Goal: Information Seeking & Learning: Check status

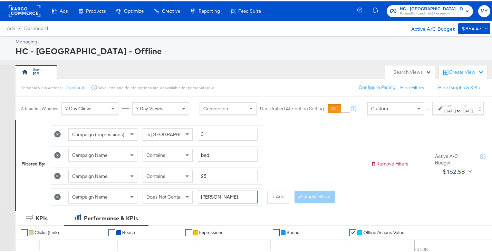
click at [215, 202] on input "[PERSON_NAME]" at bounding box center [228, 195] width 60 height 13
click at [456, 112] on strong "to" at bounding box center [459, 109] width 6 height 5
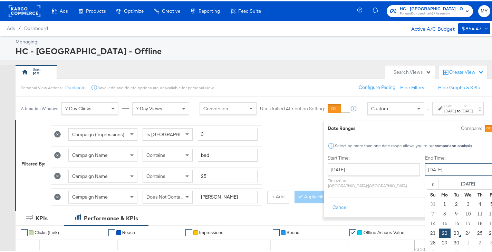
click at [425, 168] on input "[DATE]" at bounding box center [461, 168] width 72 height 12
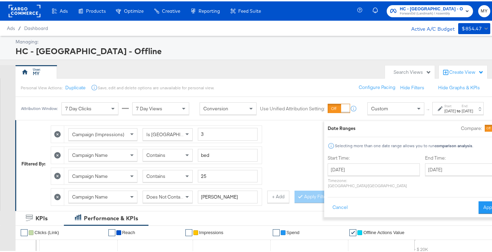
click at [280, 138] on div "Campaign (Impressions) Is Greater Than 3 Campaign Name Contains bed Campaign Na…" at bounding box center [208, 163] width 314 height 84
click at [436, 13] on span "Forward3d (Landmark) / Assembly" at bounding box center [431, 13] width 63 height 6
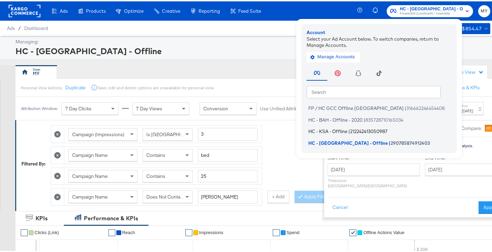
click at [347, 128] on span "HC - KSA - Offline" at bounding box center [327, 130] width 39 height 6
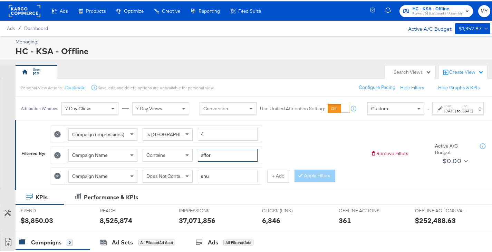
click at [235, 159] on input "affor" at bounding box center [228, 154] width 60 height 13
type input "bed"
click at [444, 112] on div "May 1st 2025" at bounding box center [449, 110] width 11 height 6
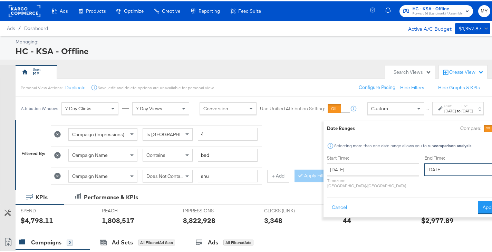
click at [424, 165] on input "September 16th 2025" at bounding box center [460, 168] width 72 height 12
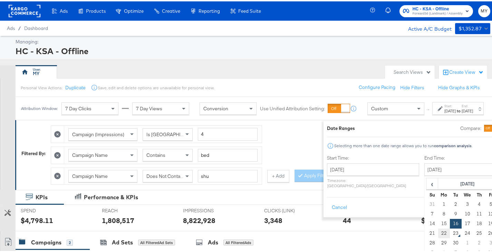
click at [438, 229] on td "22" at bounding box center [444, 232] width 12 height 10
type input "[DATE]"
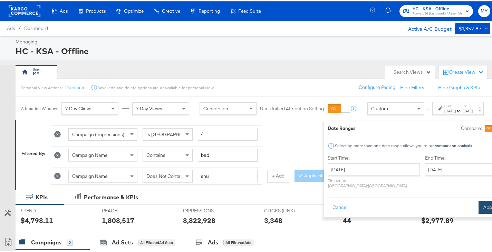
click at [478, 204] on button "Apply" at bounding box center [489, 206] width 22 height 12
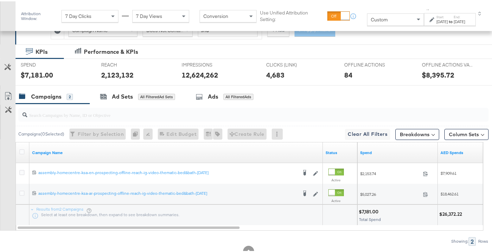
scroll to position [175, 0]
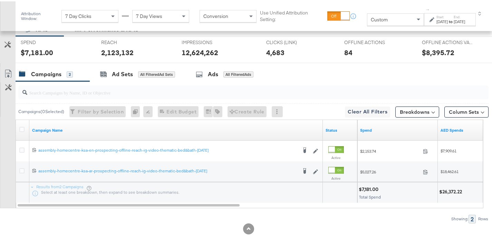
click at [451, 192] on div "$26,372.22" at bounding box center [451, 190] width 25 height 7
copy div "26,372.22"
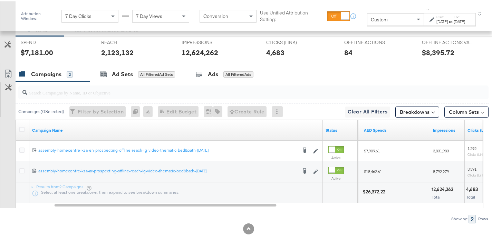
click at [438, 189] on div "12,624,262" at bounding box center [443, 188] width 24 height 7
copy div "12,624,262"
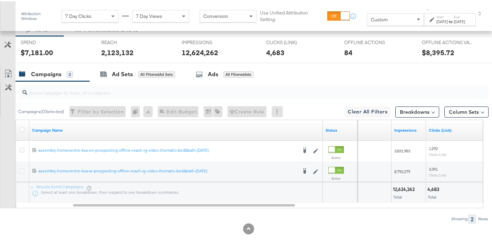
click at [436, 188] on div "4,683" at bounding box center [434, 188] width 14 height 7
copy div "4,683"
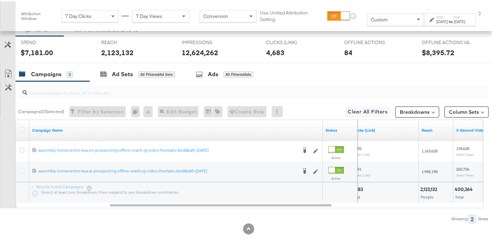
click at [434, 188] on div "2,123,132" at bounding box center [429, 188] width 19 height 7
copy div "2,123,132"
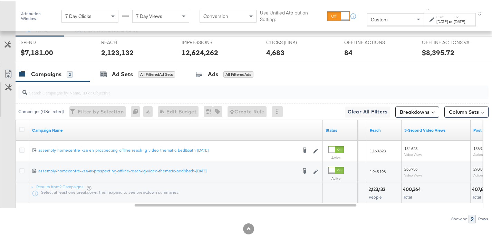
click at [415, 190] on div "400,364" at bounding box center [413, 188] width 20 height 7
copy div "400,364"
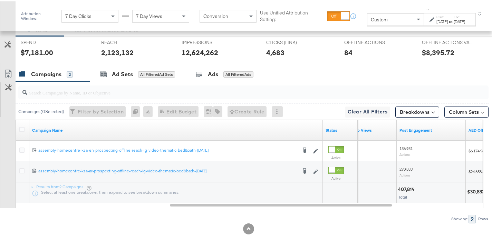
click at [405, 188] on div "407,814" at bounding box center [407, 188] width 18 height 7
copy div "407,814"
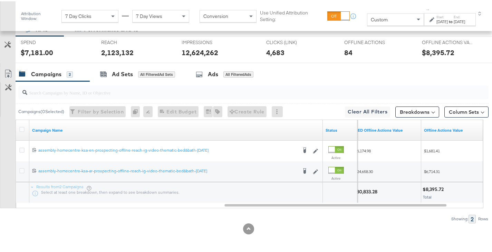
click at [374, 190] on div "$30,833.28" at bounding box center [366, 190] width 26 height 7
copy div "30,833.28"
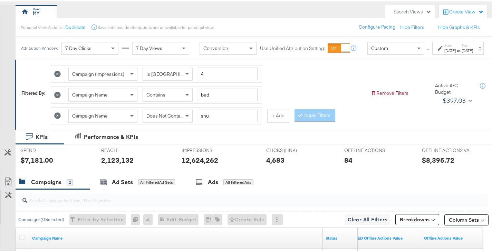
scroll to position [60, 0]
click at [186, 119] on span at bounding box center [188, 115] width 9 height 12
click at [305, 121] on button "Apply Filters" at bounding box center [314, 114] width 41 height 12
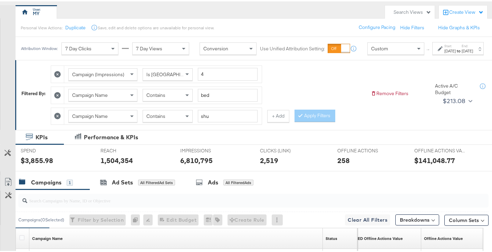
scroll to position [155, 0]
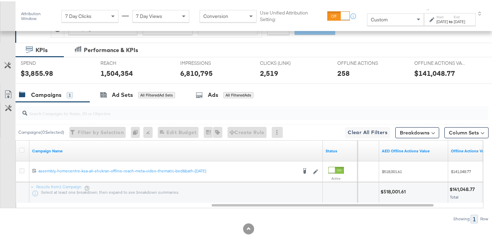
click at [402, 193] on div "$518,001.61" at bounding box center [393, 190] width 27 height 7
copy div "518,001.61"
click at [385, 187] on div "194,183" at bounding box center [383, 188] width 17 height 7
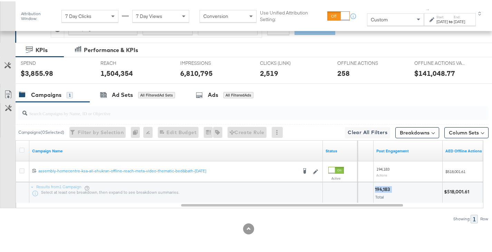
copy div "194,183"
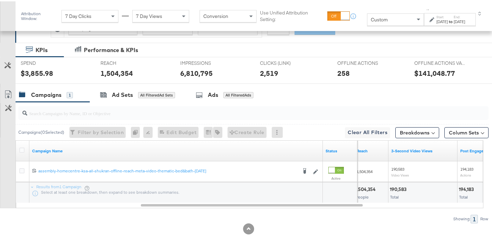
click at [390, 188] on div "190,583" at bounding box center [399, 188] width 19 height 7
copy div "190,583"
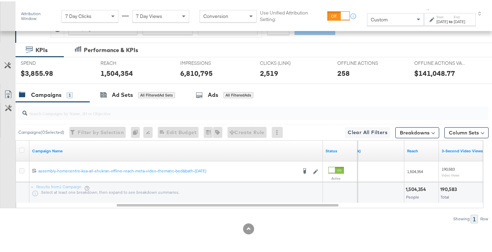
click at [418, 185] on div "1,504,354" at bounding box center [416, 188] width 22 height 7
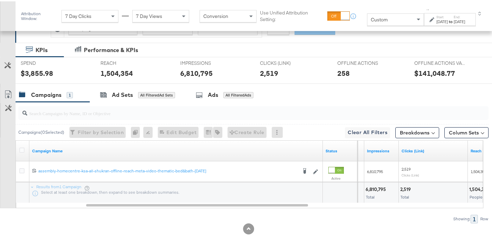
click at [379, 185] on div "6,810,795" at bounding box center [376, 188] width 22 height 7
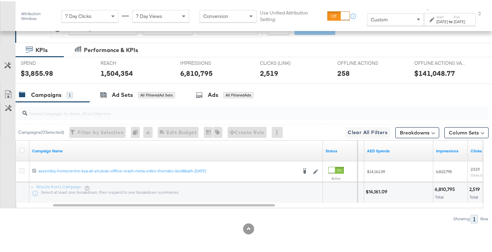
click at [378, 189] on div "$14,161.09" at bounding box center [377, 190] width 24 height 7
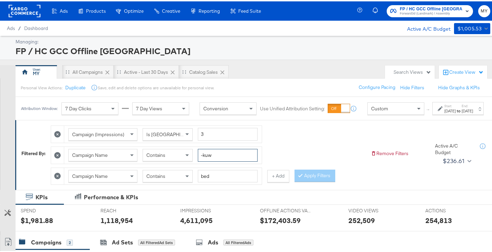
click at [219, 160] on input "-kuw" at bounding box center [228, 154] width 60 height 13
type input "-om"
click at [444, 112] on div "Mar 14th 2025" at bounding box center [449, 110] width 11 height 6
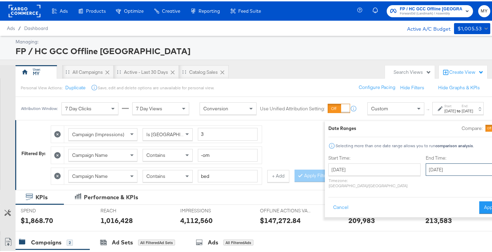
click at [425, 168] on input "[DATE]" at bounding box center [461, 168] width 72 height 12
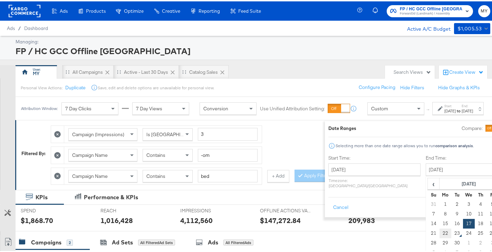
click at [439, 229] on td "22" at bounding box center [445, 232] width 12 height 10
type input "[DATE]"
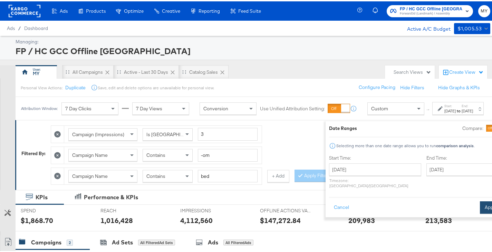
click at [480, 203] on button "Apply" at bounding box center [491, 206] width 22 height 12
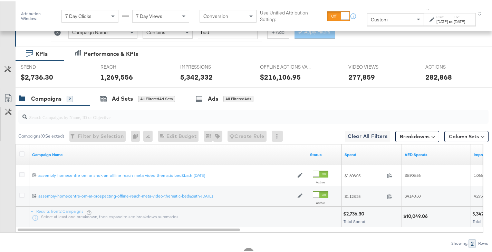
scroll to position [175, 0]
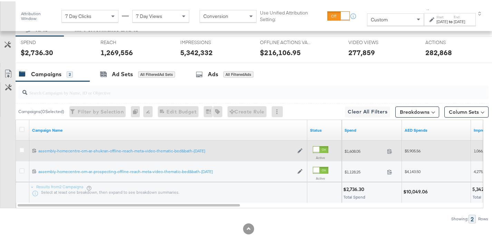
click at [417, 149] on span "$5,905.56" at bounding box center [412, 149] width 16 height 5
copy span "5,905.56"
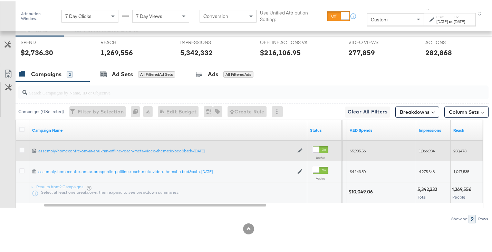
click at [423, 146] on div "1,066,984" at bounding box center [433, 149] width 35 height 11
copy span "1,066,984"
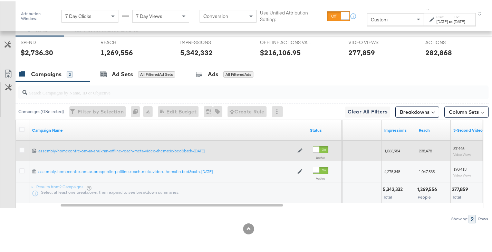
click at [423, 146] on div "238,478" at bounding box center [433, 149] width 35 height 11
copy span "238,478"
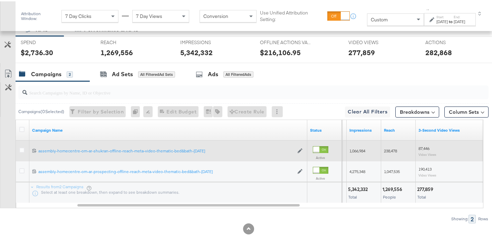
click at [424, 148] on span "87,446" at bounding box center [423, 147] width 11 height 5
copy span "87,446"
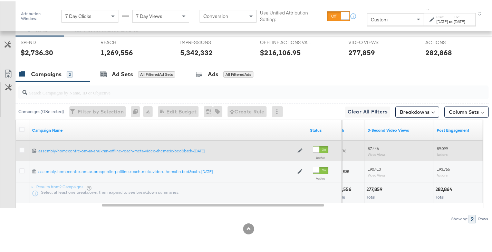
click at [437, 146] on span "89,099" at bounding box center [442, 147] width 11 height 5
copy span "89,099"
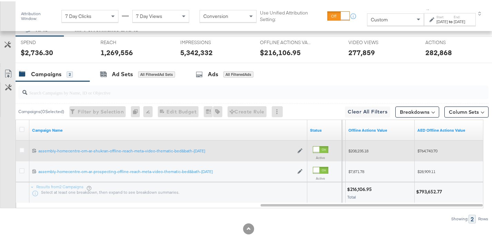
click at [428, 147] on span "$764,743.70" at bounding box center [427, 149] width 20 height 5
copy span "764,743.70"
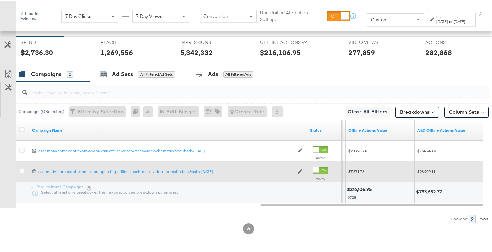
click at [428, 169] on span "$28,909.11" at bounding box center [426, 170] width 18 height 5
click at [428, 170] on span "$28,909.11" at bounding box center [426, 170] width 18 height 5
copy span "28,909.11"
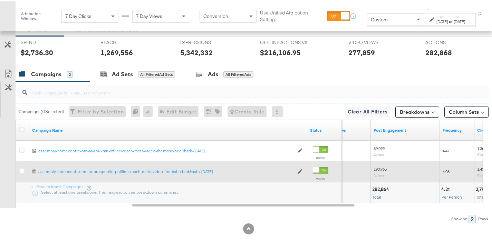
click at [382, 170] on span "193,765" at bounding box center [379, 167] width 13 height 5
copy span "193,765"
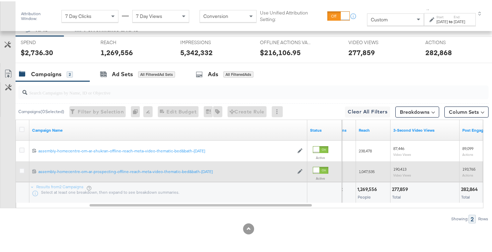
click at [393, 167] on div "190,413 Video Views" at bounding box center [424, 171] width 69 height 16
copy span "190,413"
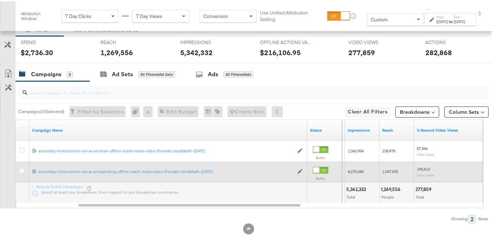
click at [390, 169] on span "1,047,535" at bounding box center [390, 170] width 16 height 5
copy span "1,047,535"
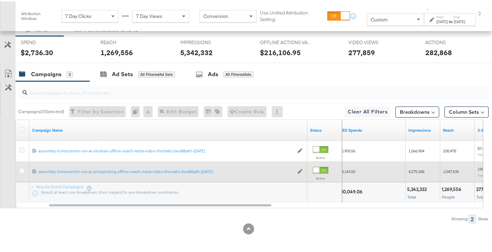
click at [409, 173] on span "4,275,348" at bounding box center [416, 170] width 16 height 5
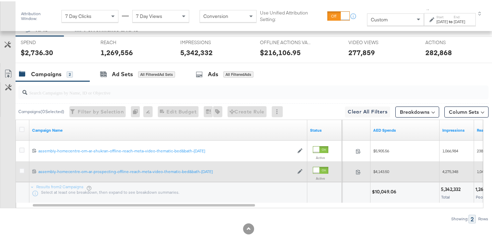
click at [385, 170] on span "$4,143.50" at bounding box center [381, 170] width 16 height 5
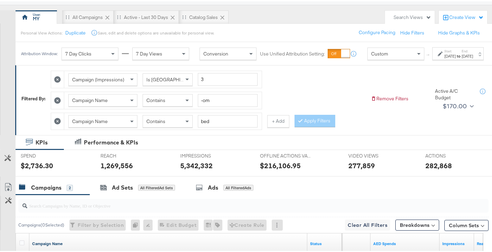
scroll to position [55, 0]
click at [229, 106] on input "-om" at bounding box center [228, 99] width 60 height 13
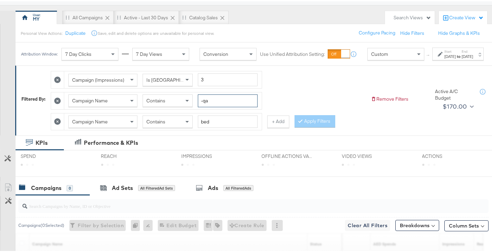
scroll to position [175, 0]
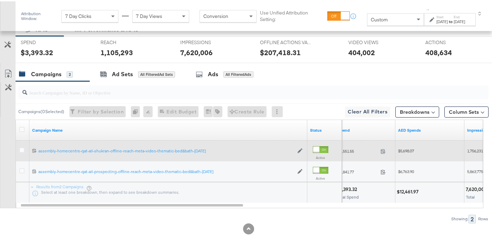
click at [409, 147] on span "$5,698.07" at bounding box center [406, 149] width 16 height 5
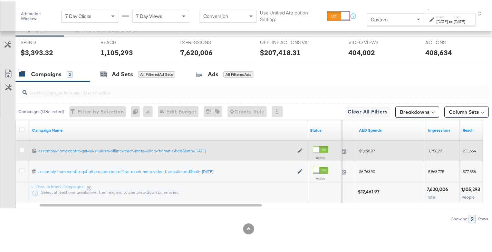
click at [436, 149] on span "1,756,231" at bounding box center [436, 149] width 16 height 5
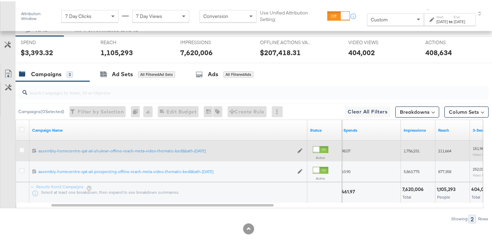
click at [436, 149] on div "211,664" at bounding box center [452, 149] width 35 height 11
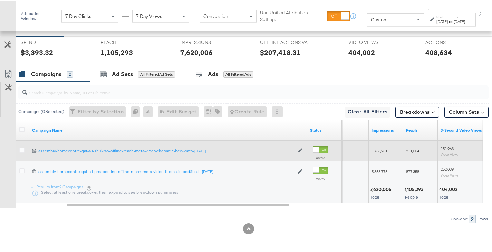
click at [442, 148] on span "151,963" at bounding box center [446, 147] width 13 height 5
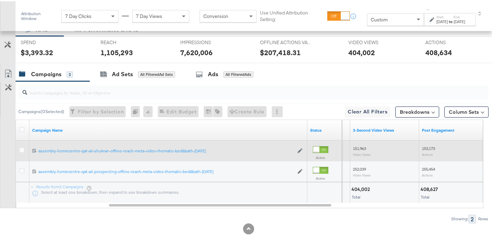
click at [431, 147] on span "153,173" at bounding box center [428, 147] width 13 height 5
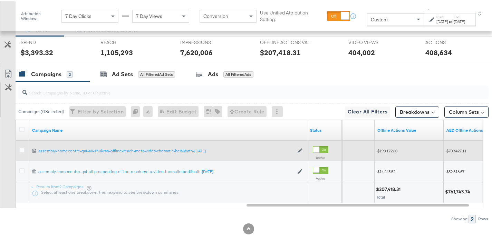
click at [454, 149] on span "$709,427.11" at bounding box center [456, 149] width 20 height 5
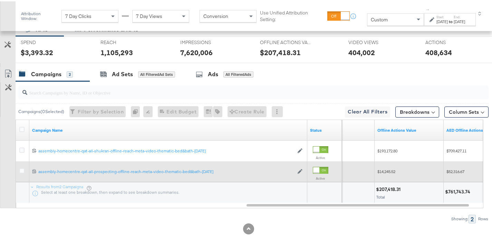
click at [453, 170] on span "$52,316.67" at bounding box center [455, 170] width 18 height 5
click at [388, 168] on span "$14,245.52" at bounding box center [386, 170] width 18 height 5
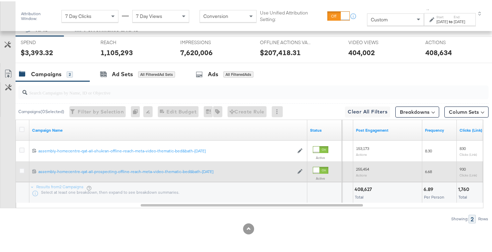
click at [362, 169] on span "255,454" at bounding box center [362, 167] width 13 height 5
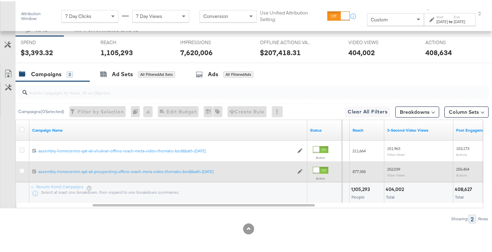
click at [389, 165] on span "252,039" at bounding box center [393, 167] width 13 height 5
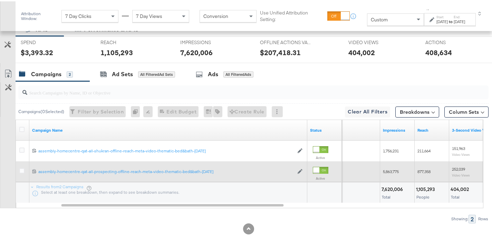
click at [417, 169] on div "877,358" at bounding box center [431, 170] width 35 height 11
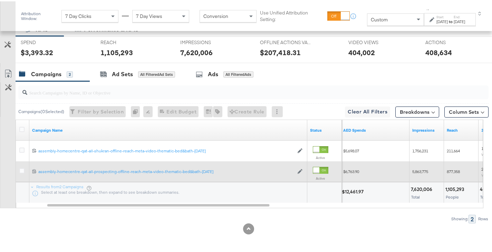
click at [417, 169] on span "5,863,775" at bounding box center [420, 170] width 16 height 5
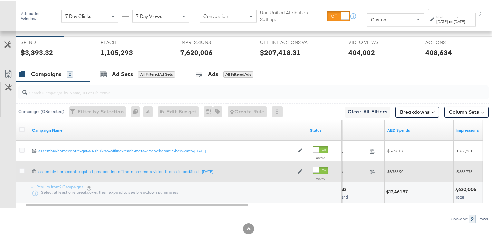
click at [399, 169] on span "$6,763.90" at bounding box center [395, 170] width 16 height 5
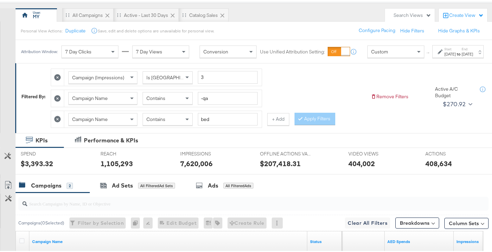
scroll to position [56, 0]
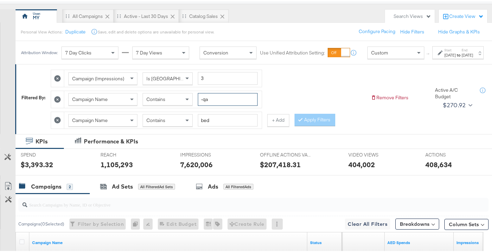
click at [226, 99] on input "-qa" at bounding box center [228, 98] width 60 height 13
type input "-kuw"
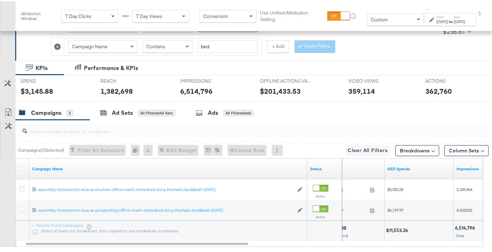
scroll to position [175, 0]
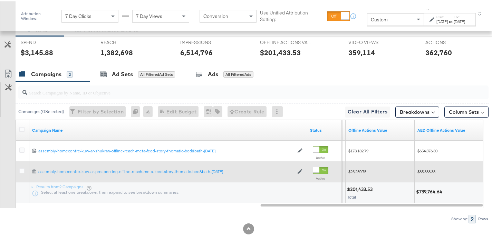
click at [425, 169] on span "$85,388.38" at bounding box center [426, 170] width 18 height 5
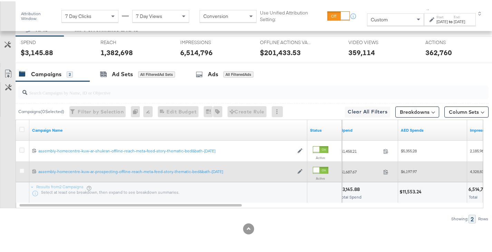
click at [410, 170] on span "$6,197.97" at bounding box center [409, 170] width 16 height 5
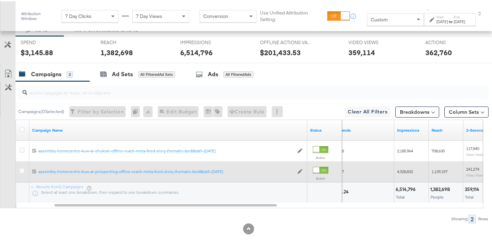
click at [401, 172] on span "4,328,832" at bounding box center [405, 170] width 16 height 5
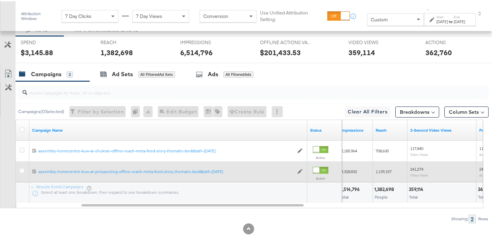
click at [380, 171] on span "1,139,157" at bounding box center [383, 170] width 16 height 5
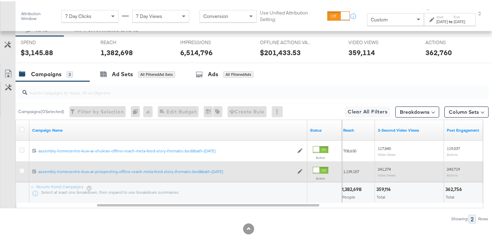
click at [381, 168] on span "241,274" at bounding box center [384, 167] width 13 height 5
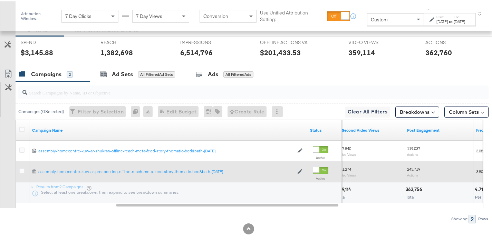
click at [411, 169] on span "243,719" at bounding box center [413, 167] width 13 height 5
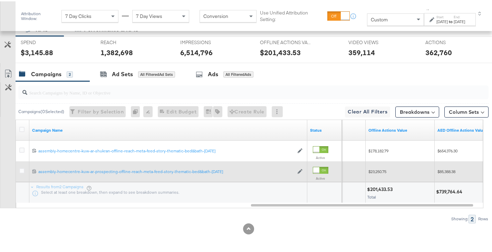
click at [444, 170] on span "$85,388.38" at bounding box center [446, 170] width 18 height 5
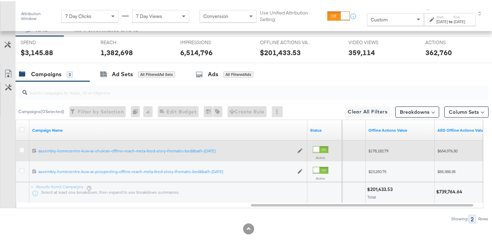
click at [442, 147] on div "$654,376.30" at bounding box center [468, 149] width 69 height 11
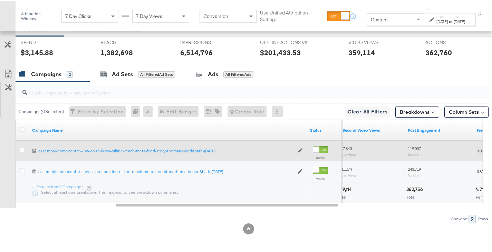
click at [411, 148] on span "119,037" at bounding box center [414, 147] width 13 height 5
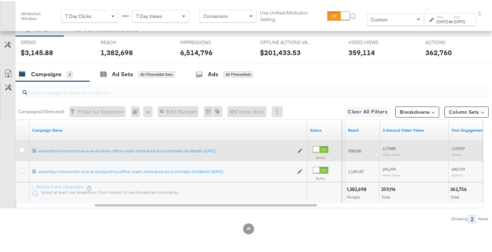
click at [390, 145] on span "117,840" at bounding box center [388, 147] width 13 height 5
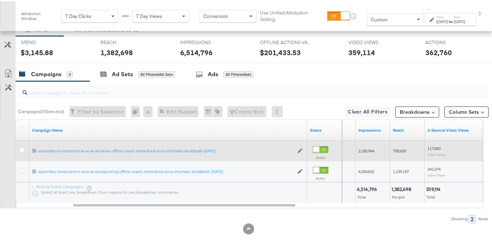
click at [392, 147] on div "708,630" at bounding box center [407, 149] width 35 height 11
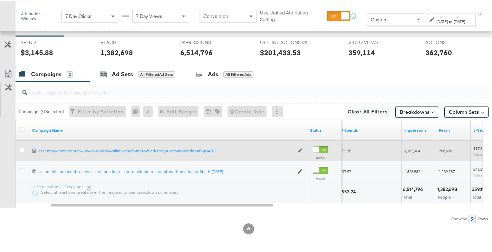
click at [409, 147] on span "2,185,964" at bounding box center [412, 149] width 16 height 5
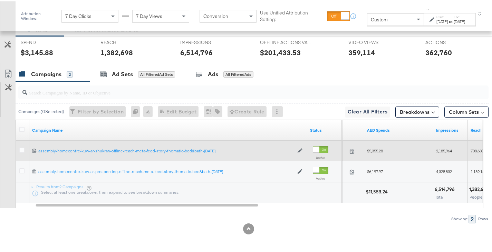
click at [372, 148] on span "$5,355.28" at bounding box center [375, 149] width 16 height 5
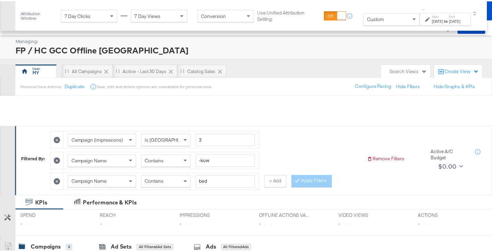
scroll to position [175, 0]
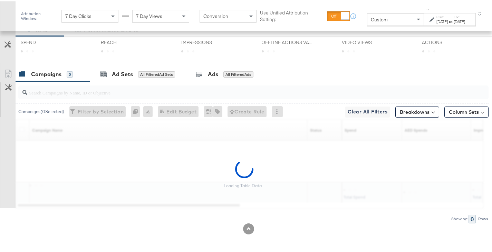
click at [427, 10] on div "↑ Start: Mar 14th 2025 to End: Sep 17th 2025" at bounding box center [453, 14] width 59 height 19
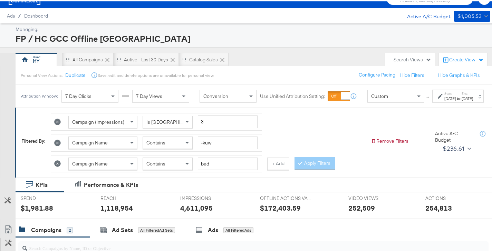
scroll to position [0, 0]
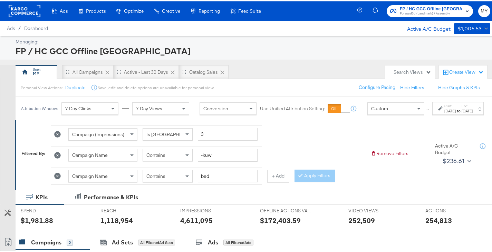
click at [433, 8] on span "FP / HC GCC Offline [GEOGRAPHIC_DATA]" at bounding box center [431, 7] width 63 height 7
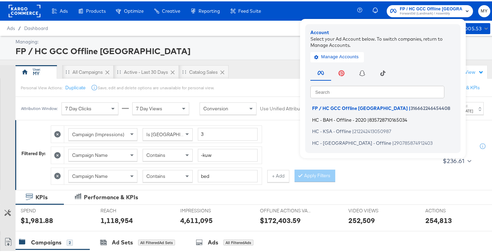
click at [366, 120] on span "HC - BAH - Offline - 2020" at bounding box center [339, 119] width 54 height 6
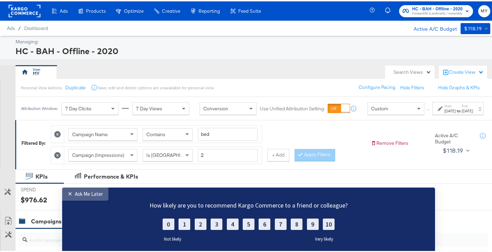
click at [68, 193] on div "✕" at bounding box center [71, 193] width 7 height 7
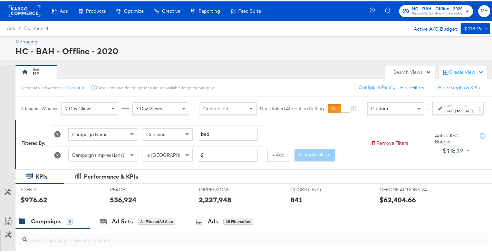
click at [444, 107] on label "Start:" at bounding box center [449, 104] width 11 height 4
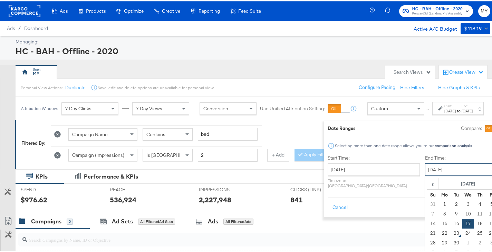
click at [425, 165] on input "[DATE]" at bounding box center [461, 168] width 72 height 12
click at [439, 228] on td "22" at bounding box center [445, 232] width 12 height 10
type input "[DATE]"
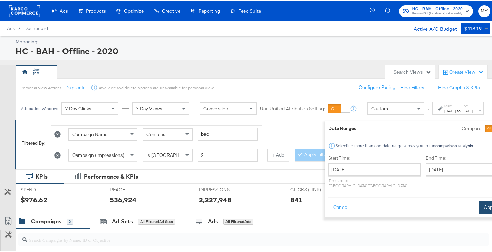
click at [479, 200] on button "Apply" at bounding box center [490, 206] width 22 height 12
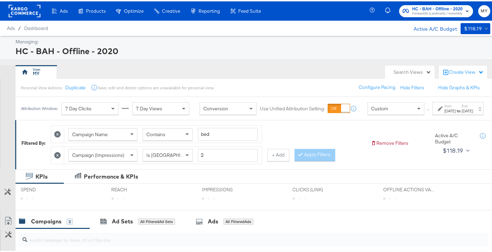
scroll to position [155, 0]
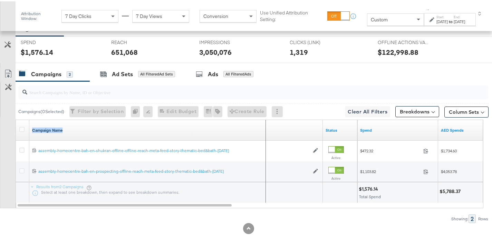
drag, startPoint x: 322, startPoint y: 126, endPoint x: 265, endPoint y: 131, distance: 57.5
click at [265, 131] on div "Campaign Name" at bounding box center [175, 129] width 293 height 21
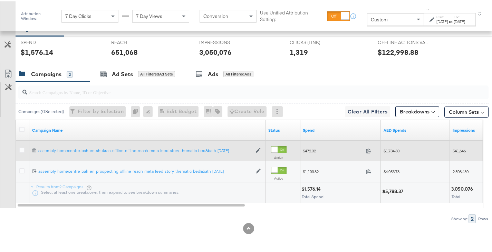
click at [392, 150] on span "$1,734.60" at bounding box center [391, 149] width 16 height 5
copy span "1,734.60"
click at [457, 151] on span "541,646" at bounding box center [458, 149] width 13 height 5
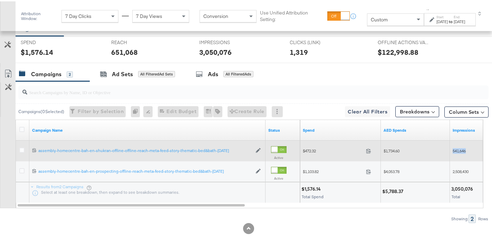
copy span "541,646"
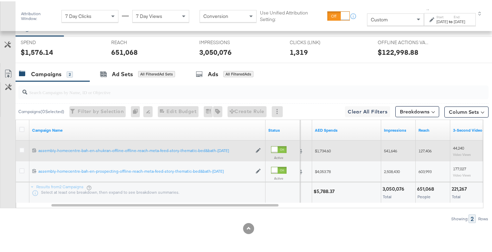
click at [423, 148] on span "127,406" at bounding box center [424, 149] width 13 height 5
copy span "127,406"
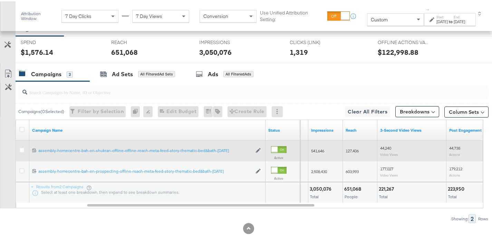
click at [386, 145] on span "44,240" at bounding box center [385, 146] width 11 height 5
copy span "44,240"
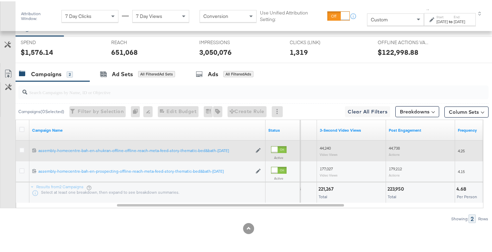
click at [390, 146] on span "44,738" at bounding box center [394, 146] width 11 height 5
copy span "44,738"
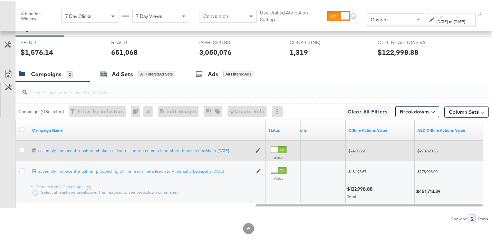
click at [425, 150] on span "$273,620.35" at bounding box center [427, 149] width 20 height 5
copy span "273,620.35"
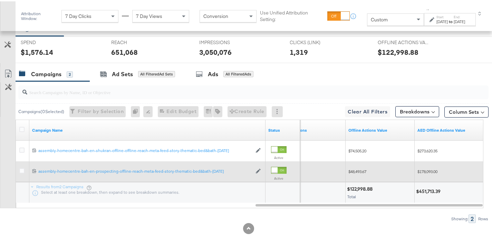
click at [429, 168] on span "$178,093.00" at bounding box center [427, 170] width 20 height 5
copy span "178,093.00"
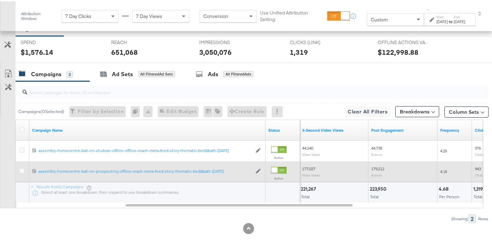
click at [375, 168] on span "179,212" at bounding box center [377, 167] width 13 height 5
copy span "179,212"
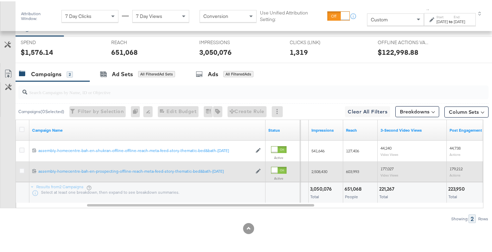
click at [383, 167] on span "177,027" at bounding box center [386, 167] width 13 height 5
copy span "177,027"
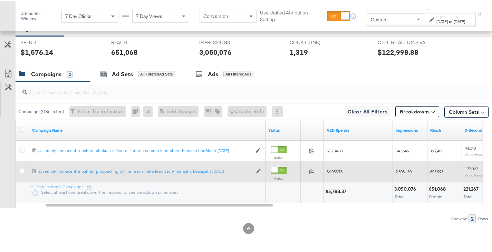
click at [440, 172] on span "603,993" at bounding box center [436, 170] width 13 height 5
copy span "603,993"
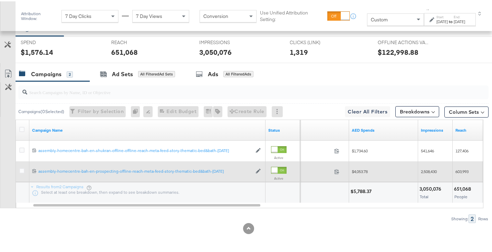
click at [431, 169] on span "2,508,430" at bounding box center [429, 170] width 16 height 5
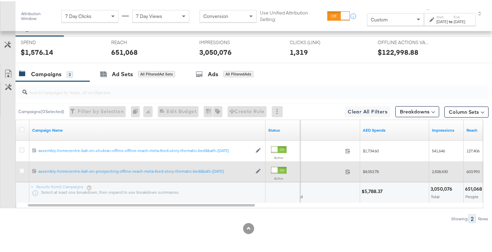
click at [373, 169] on span "$4,053.78" at bounding box center [371, 170] width 16 height 5
click at [373, 171] on span "$4,053.78" at bounding box center [371, 170] width 16 height 5
